Goal: Task Accomplishment & Management: Complete application form

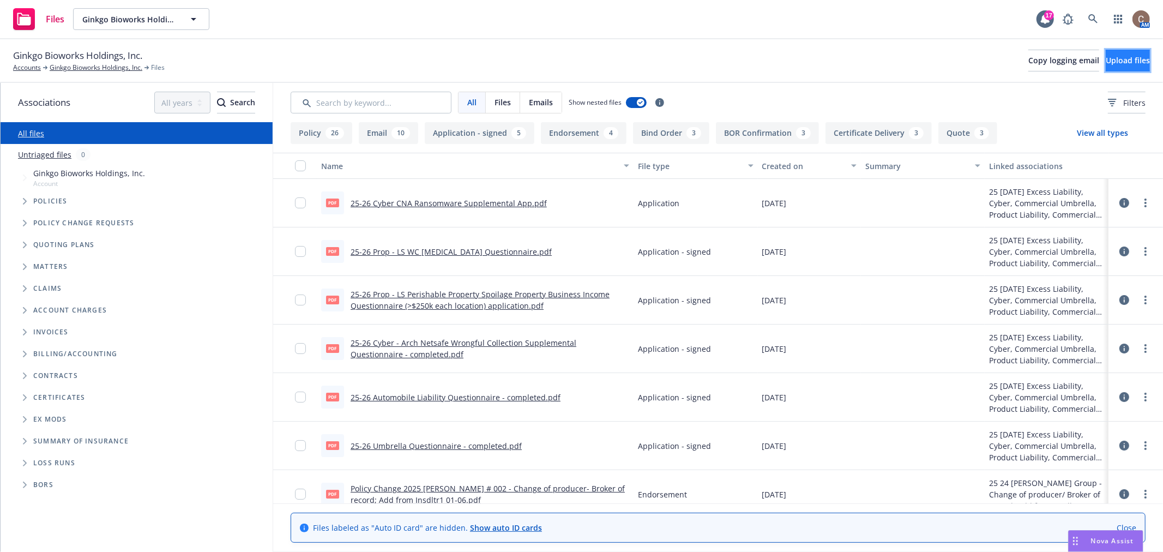
click at [1110, 67] on button "Upload files" at bounding box center [1128, 61] width 44 height 22
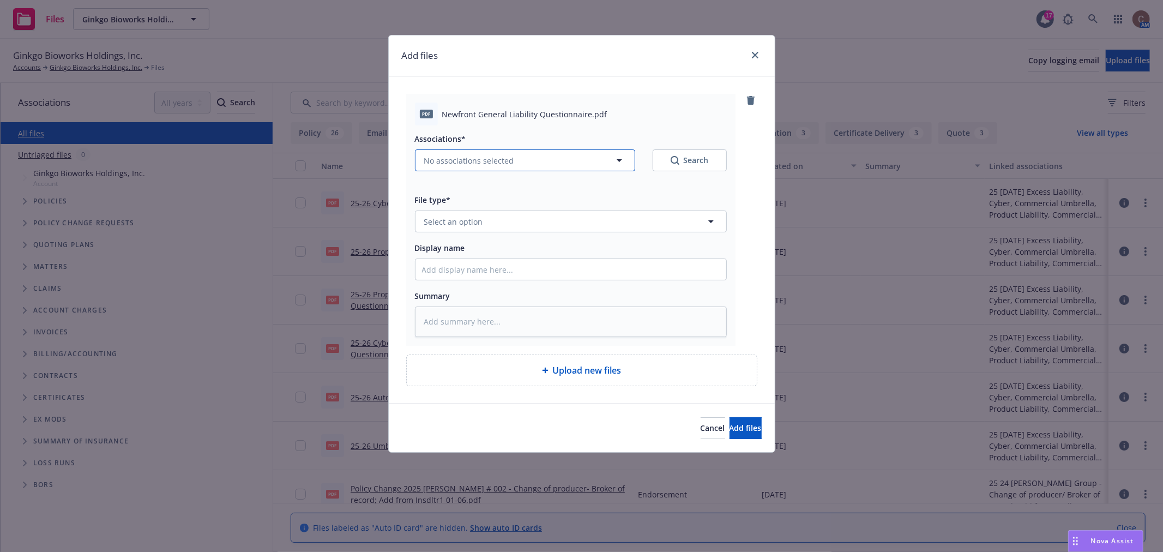
click at [611, 159] on button "No associations selected" at bounding box center [525, 160] width 220 height 22
type textarea "x"
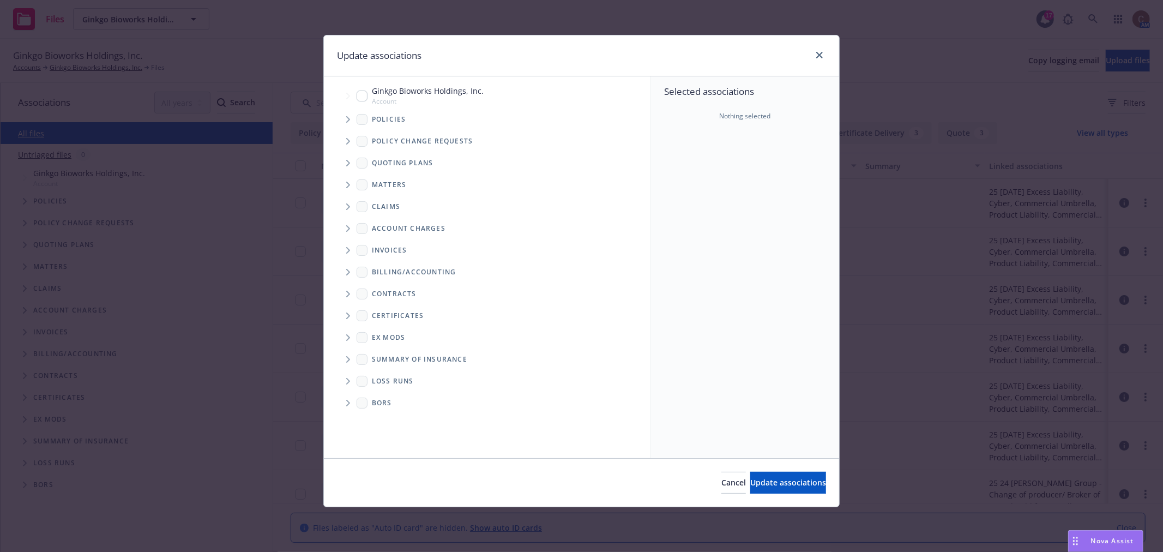
click at [347, 164] on icon "Tree Example" at bounding box center [348, 163] width 4 height 7
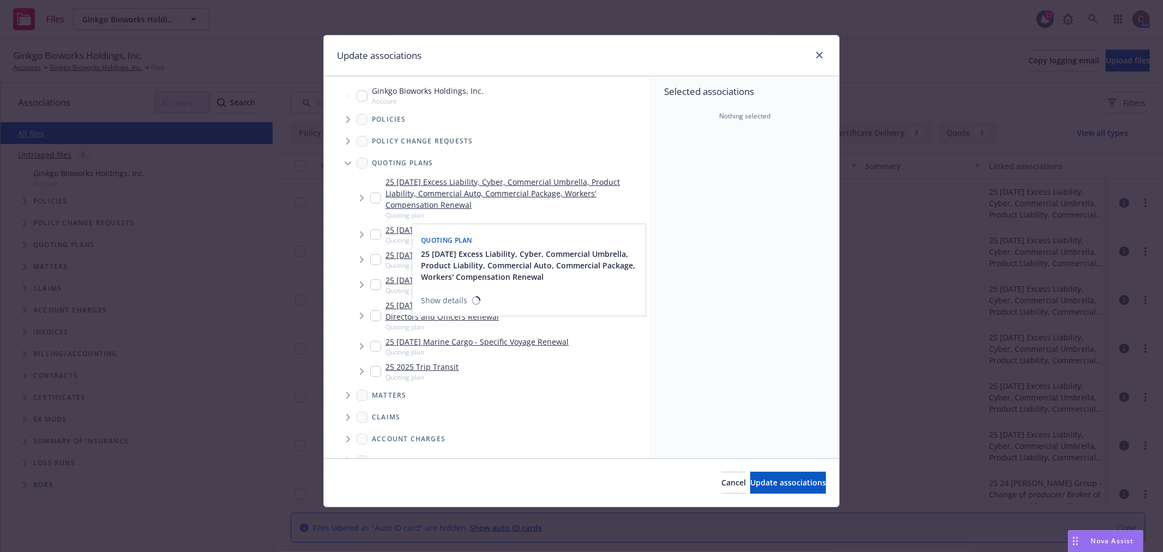
click at [374, 194] on input "Tree Example" at bounding box center [375, 198] width 11 height 11
checkbox input "true"
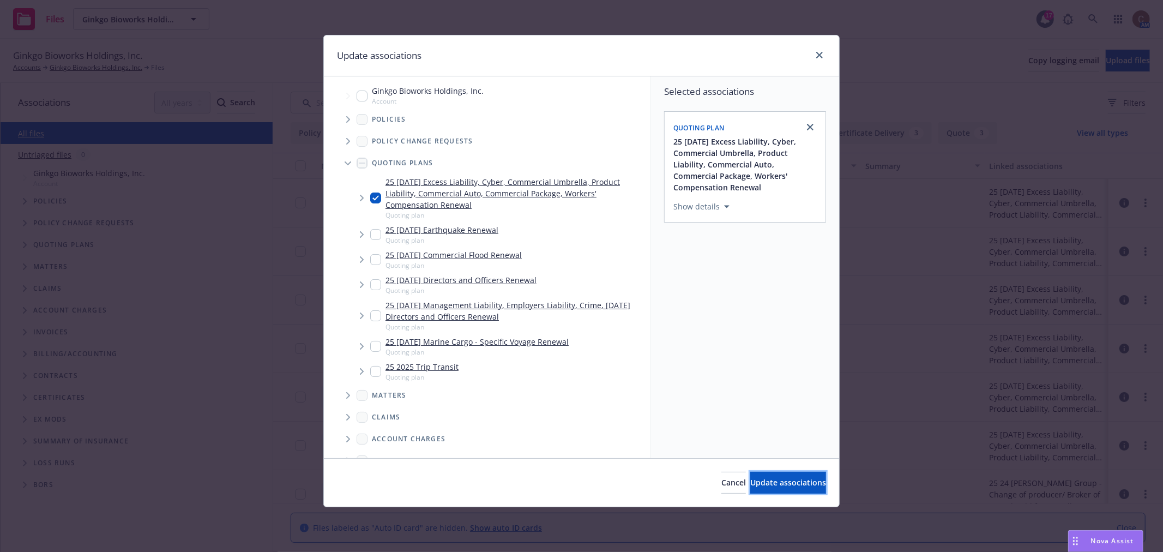
drag, startPoint x: 748, startPoint y: 480, endPoint x: 734, endPoint y: 470, distance: 17.1
click at [750, 480] on span "Update associations" at bounding box center [788, 482] width 76 height 10
type textarea "x"
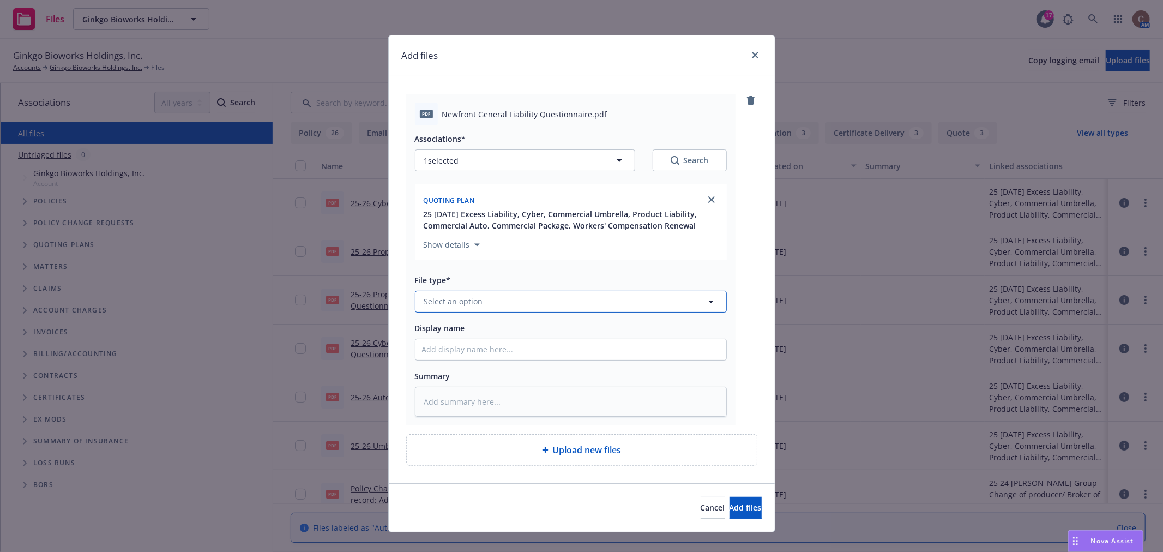
click at [502, 308] on button "Select an option" at bounding box center [571, 302] width 312 height 22
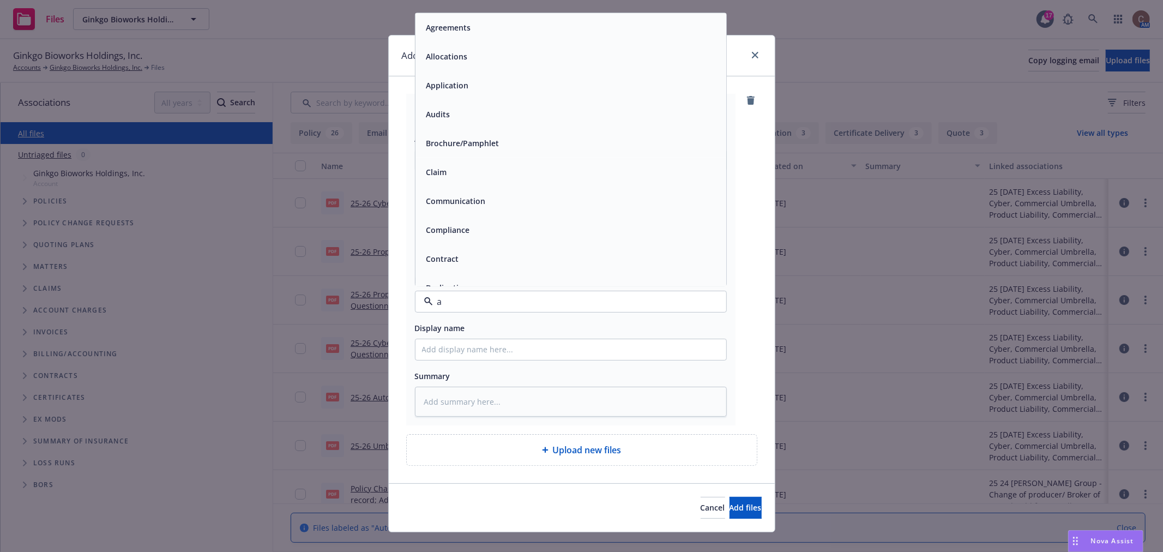
type input "ap"
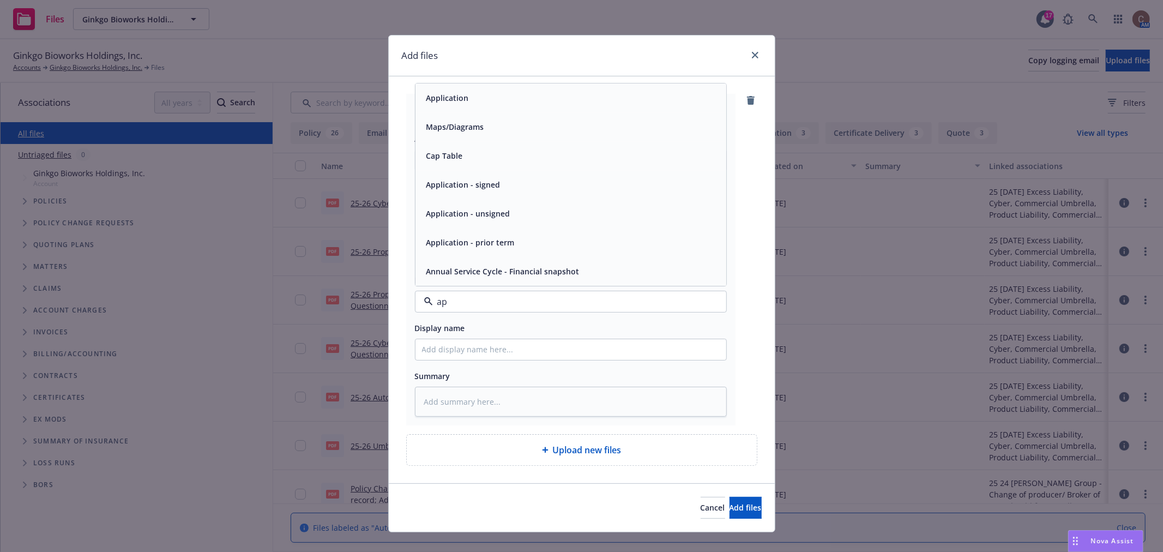
click at [459, 100] on span "Application" at bounding box center [448, 97] width 43 height 11
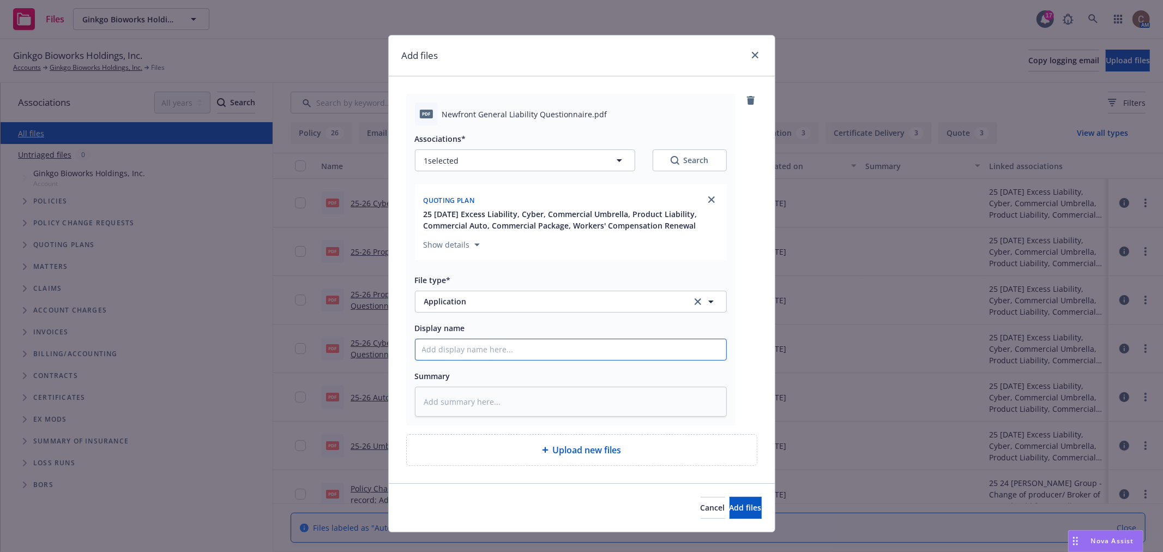
click at [455, 359] on input "Display name" at bounding box center [571, 349] width 311 height 21
type textarea "x"
type input "2"
type textarea "x"
type input "25"
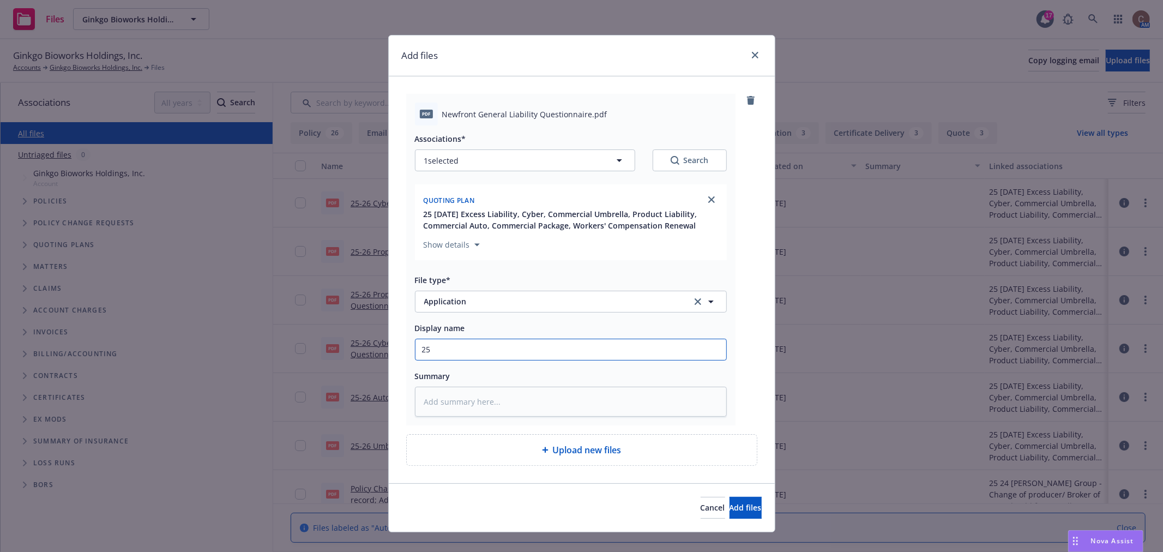
type textarea "x"
type input "25-"
type textarea "x"
type input "25-2"
type textarea "x"
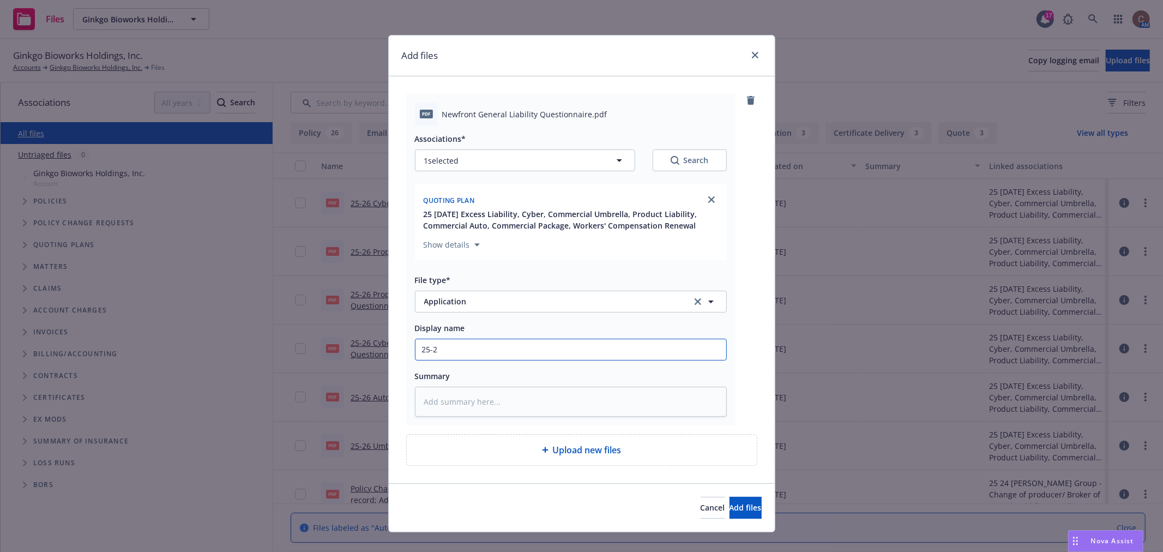
type input "25-26"
type textarea "x"
type input "25-26"
type textarea "x"
type input "25-26 G"
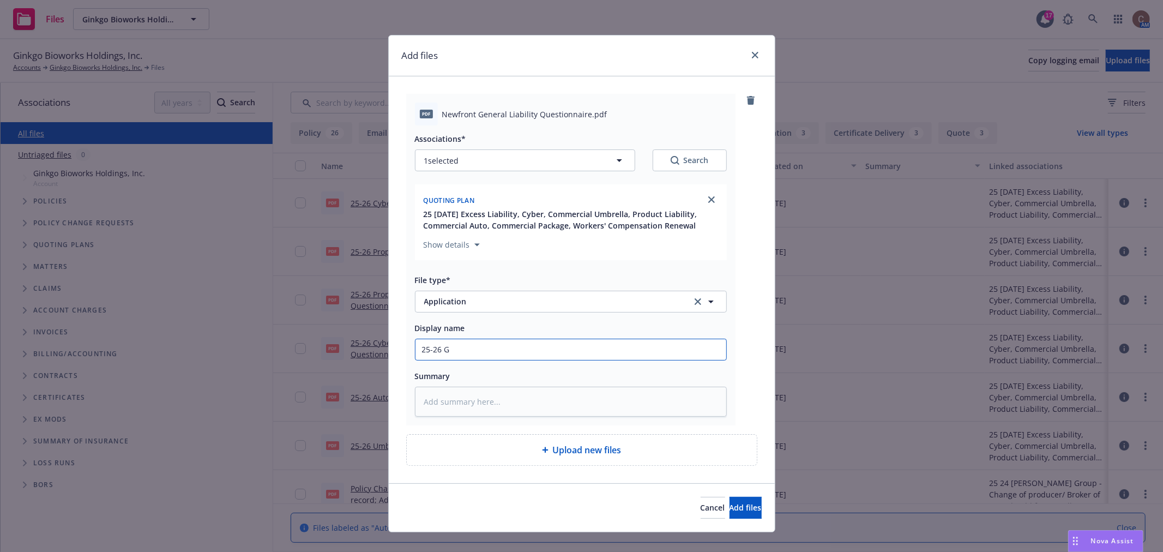
type textarea "x"
type input "25-26 GL"
type textarea "x"
type input "25-26 GL"
type textarea "x"
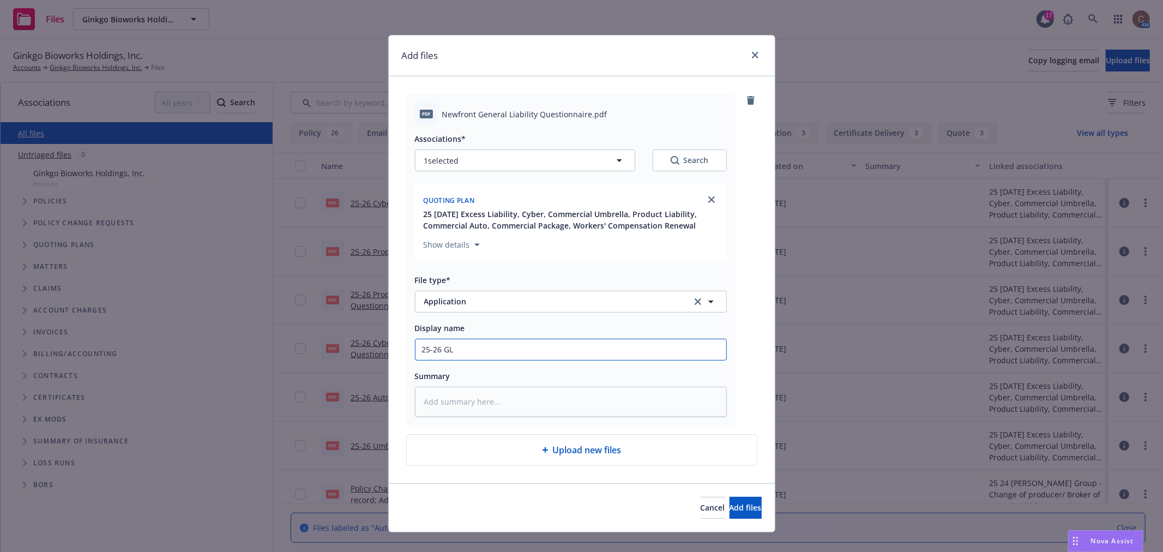
type input "25-26 GL -"
type textarea "x"
type input "25-26 GL"
click at [521, 355] on input "25-26 GL" at bounding box center [571, 349] width 311 height 21
paste input "Newfront General Liability Questionnaire"
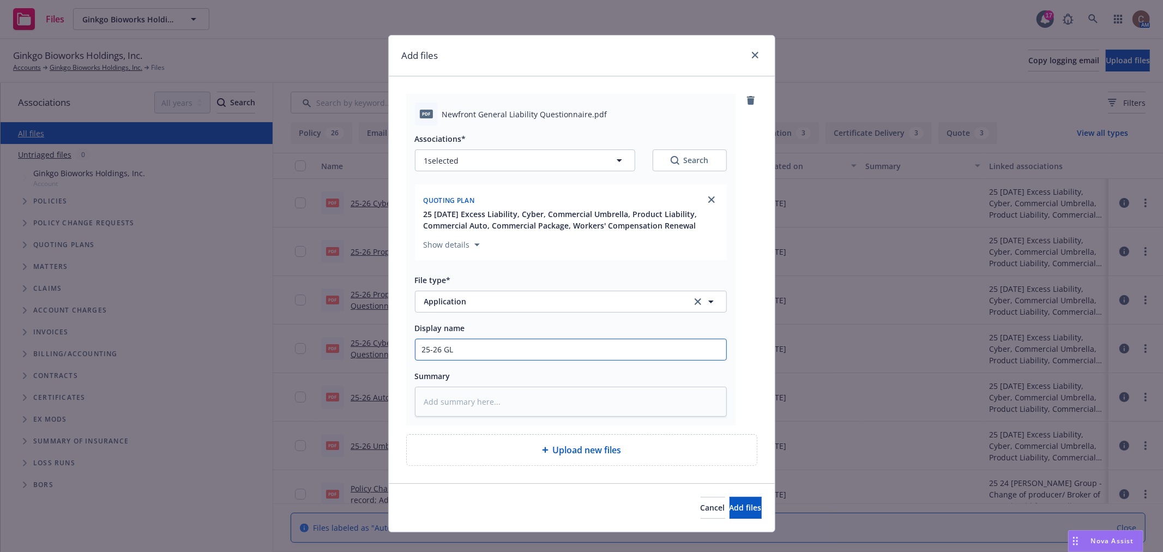
type textarea "x"
type input "25-26 GL Newfront General Liability Questionnaire"
drag, startPoint x: 484, startPoint y: 346, endPoint x: 438, endPoint y: 349, distance: 46.4
click at [438, 349] on input "25-26 GL Newfront General Liability Questionnaire" at bounding box center [571, 349] width 311 height 21
type textarea "x"
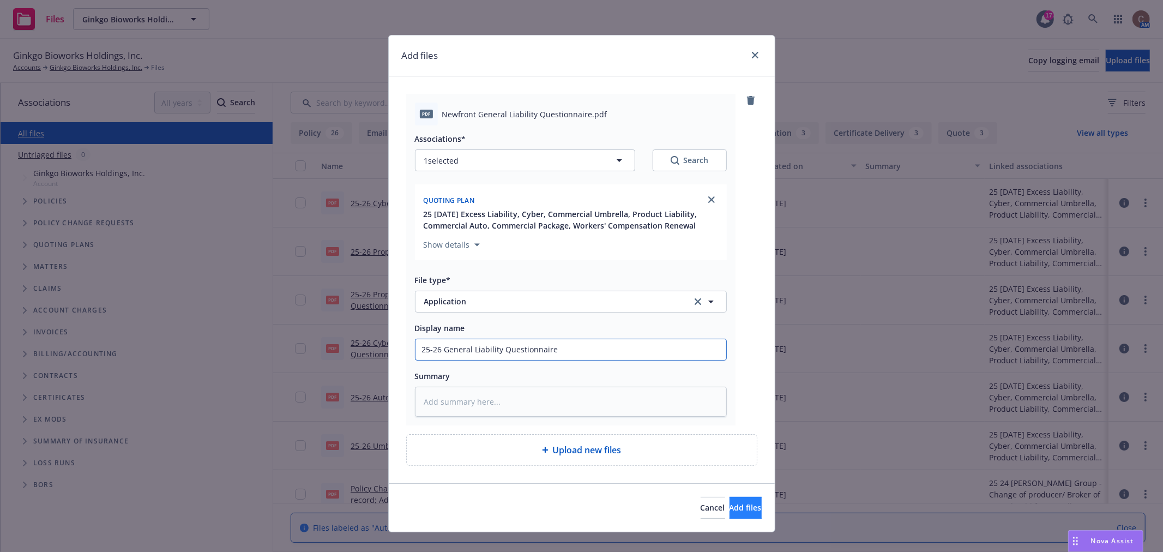
type input "25-26 General Liability Questionnaire"
click at [730, 509] on span "Add files" at bounding box center [746, 507] width 32 height 10
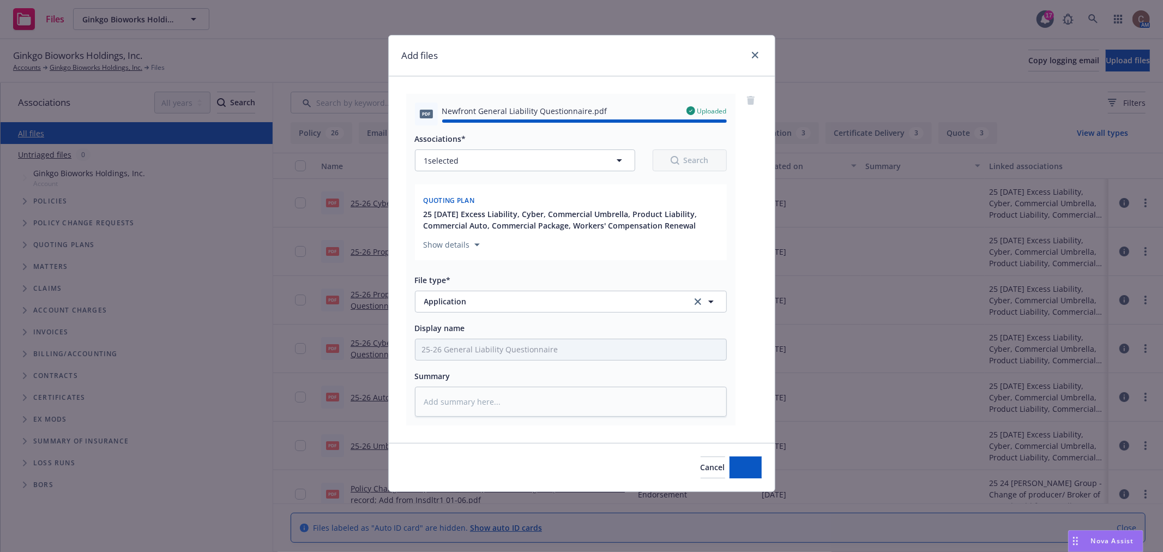
type textarea "x"
